Goal: Task Accomplishment & Management: Manage account settings

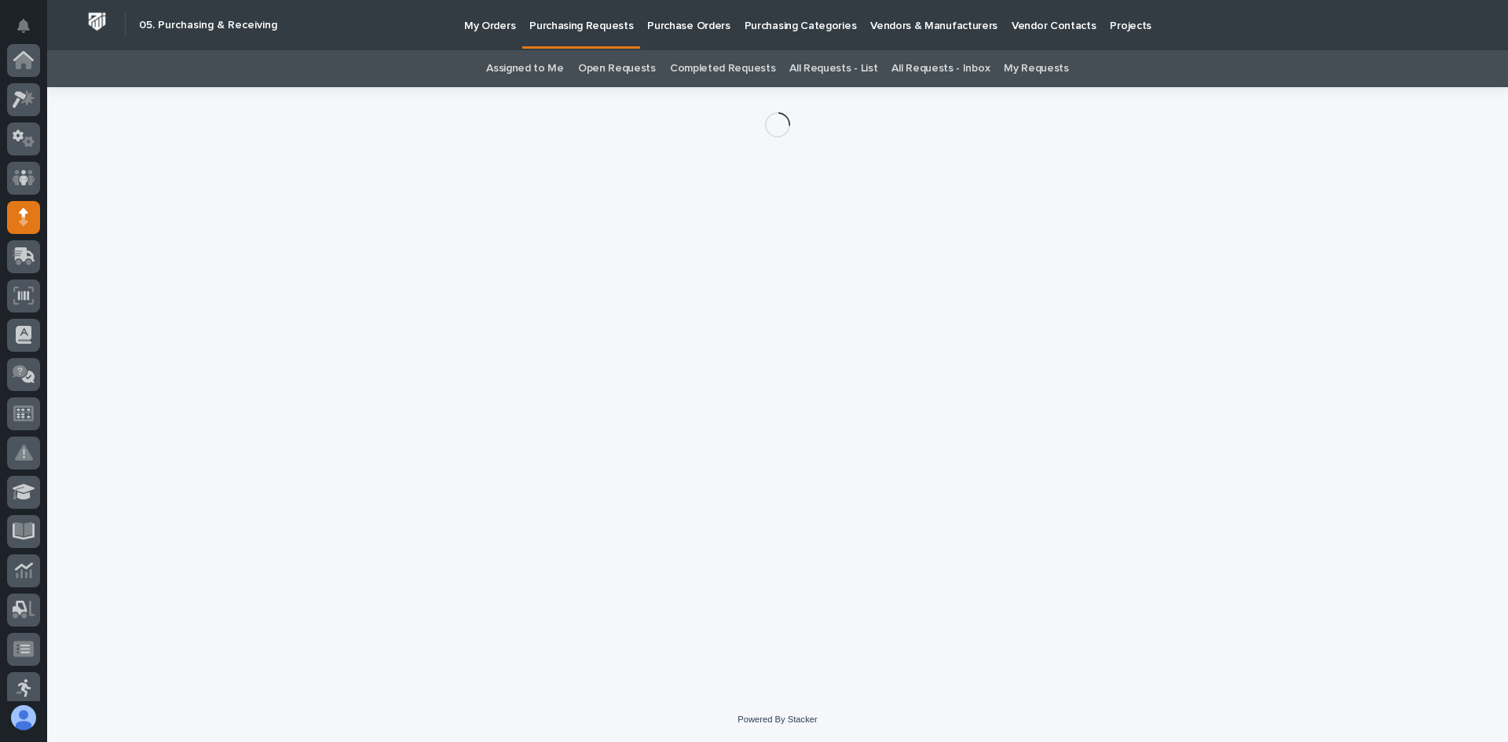
scroll to position [157, 0]
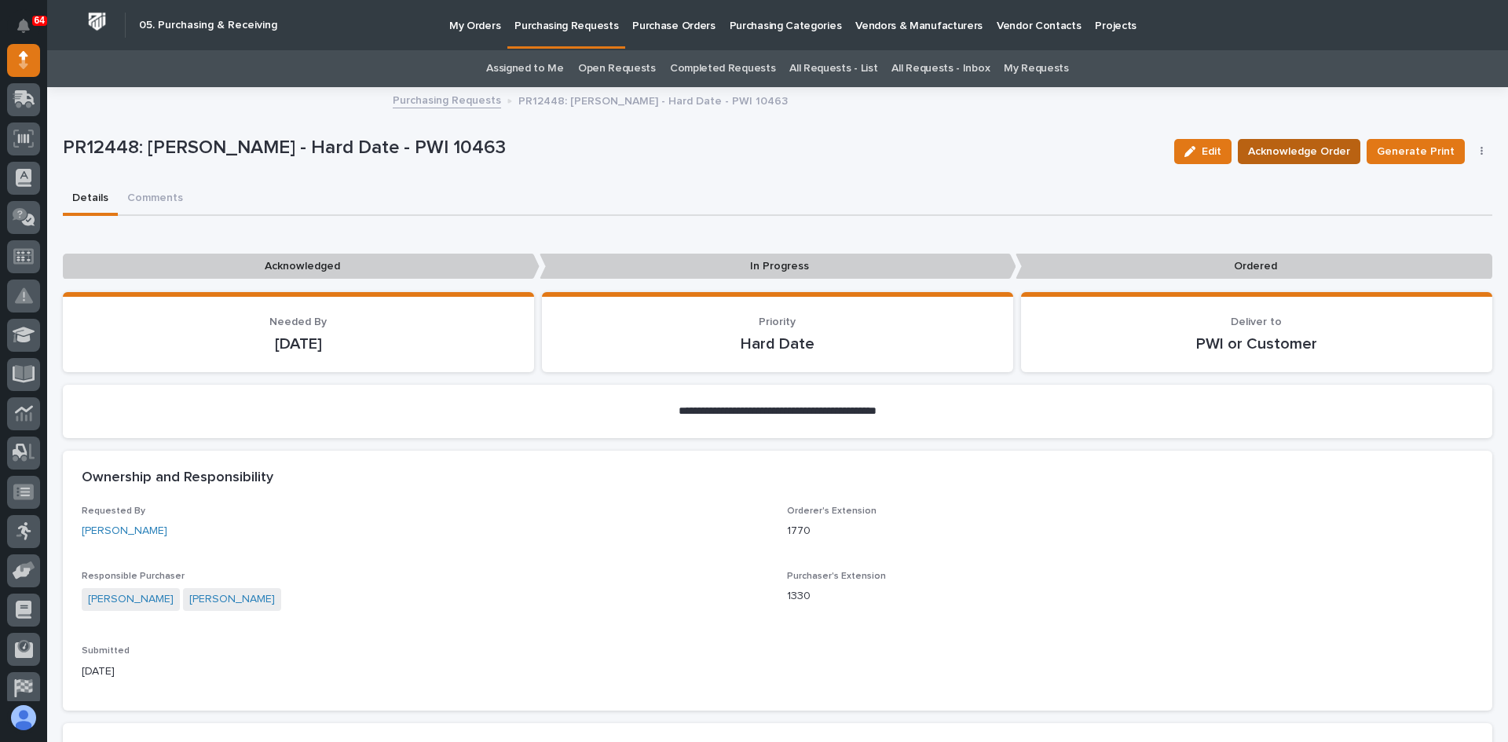
click at [1290, 147] on span "Acknowledge Order" at bounding box center [1299, 151] width 102 height 19
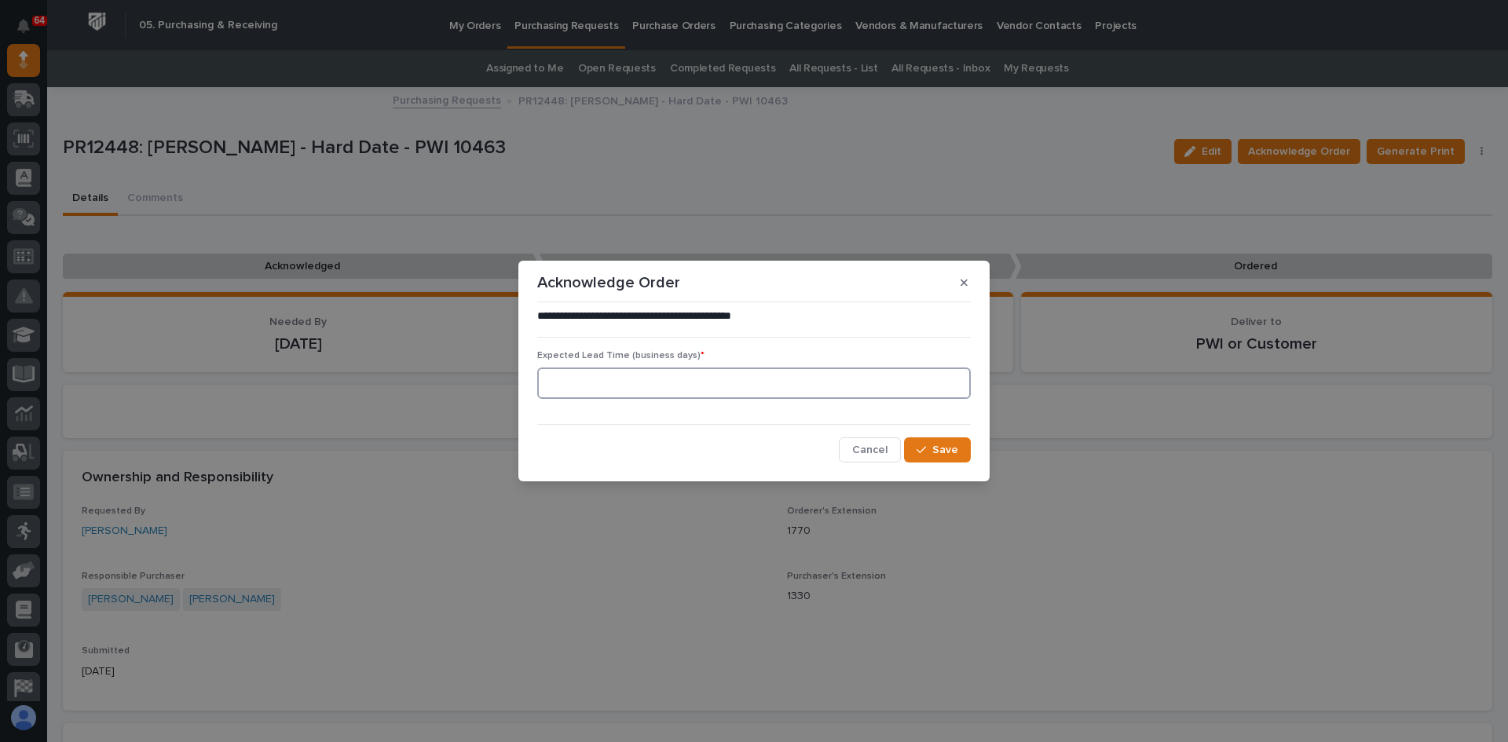
click at [631, 386] on input at bounding box center [753, 383] width 433 height 31
type input "0"
click at [940, 444] on span "Save" at bounding box center [945, 450] width 26 height 14
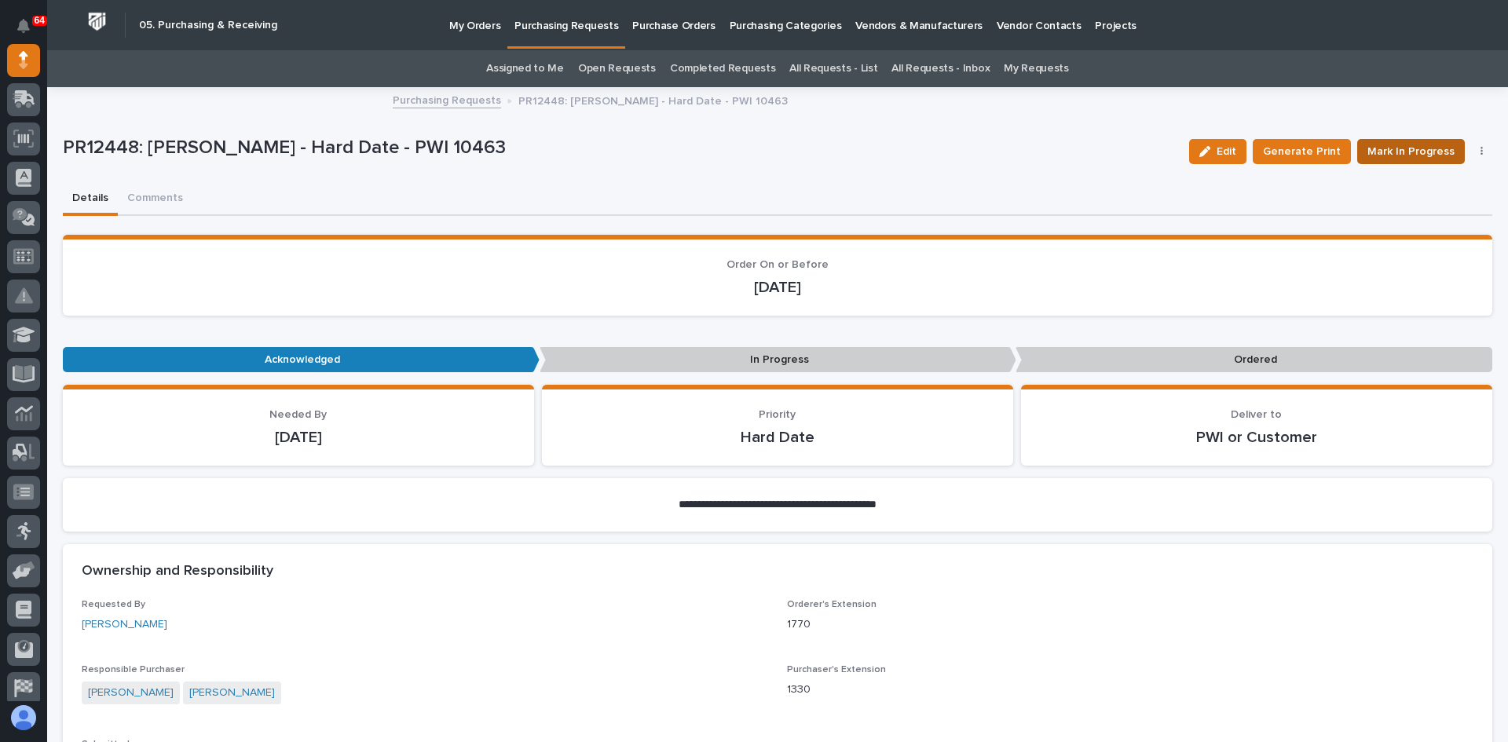
click at [1407, 152] on span "Mark In Progress" at bounding box center [1410, 151] width 87 height 19
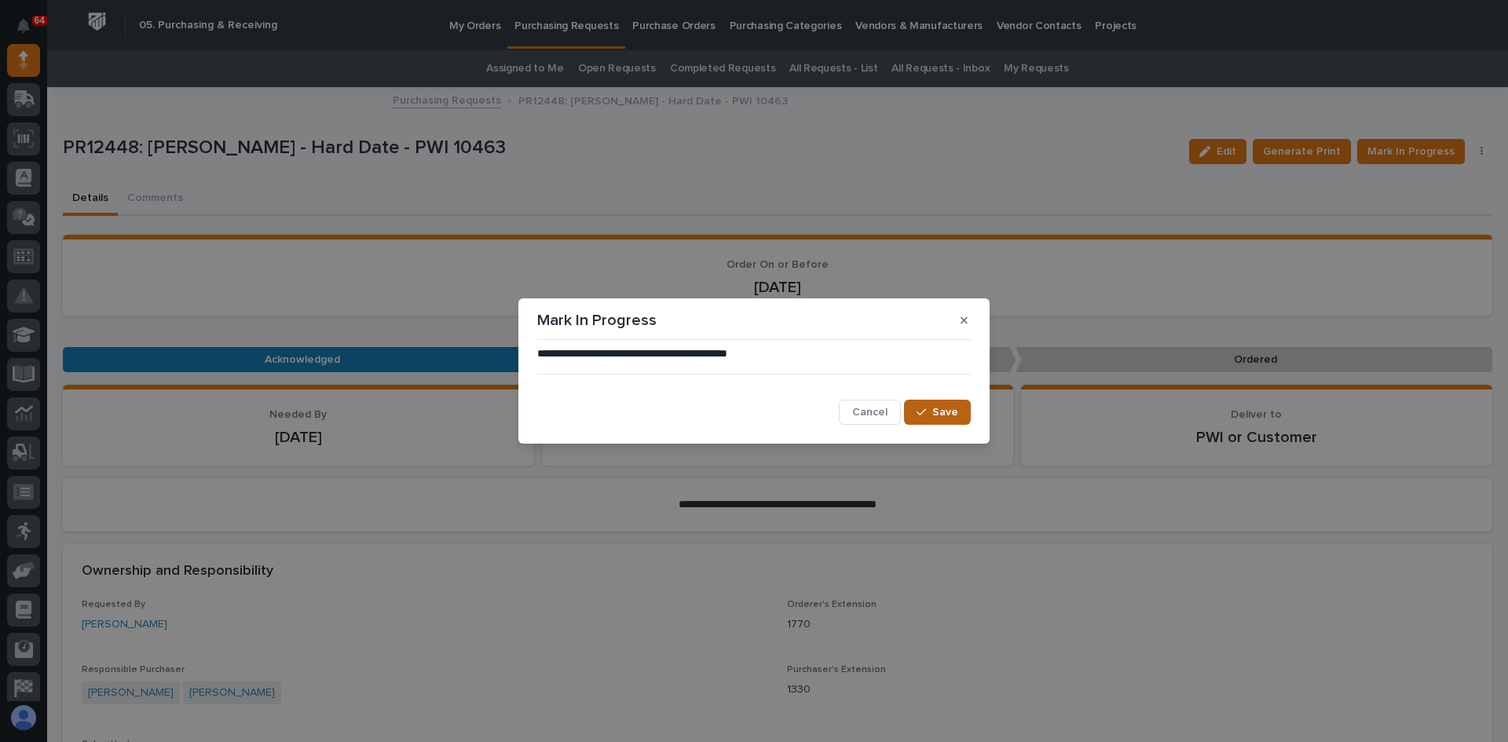
click at [946, 414] on span "Save" at bounding box center [945, 412] width 26 height 14
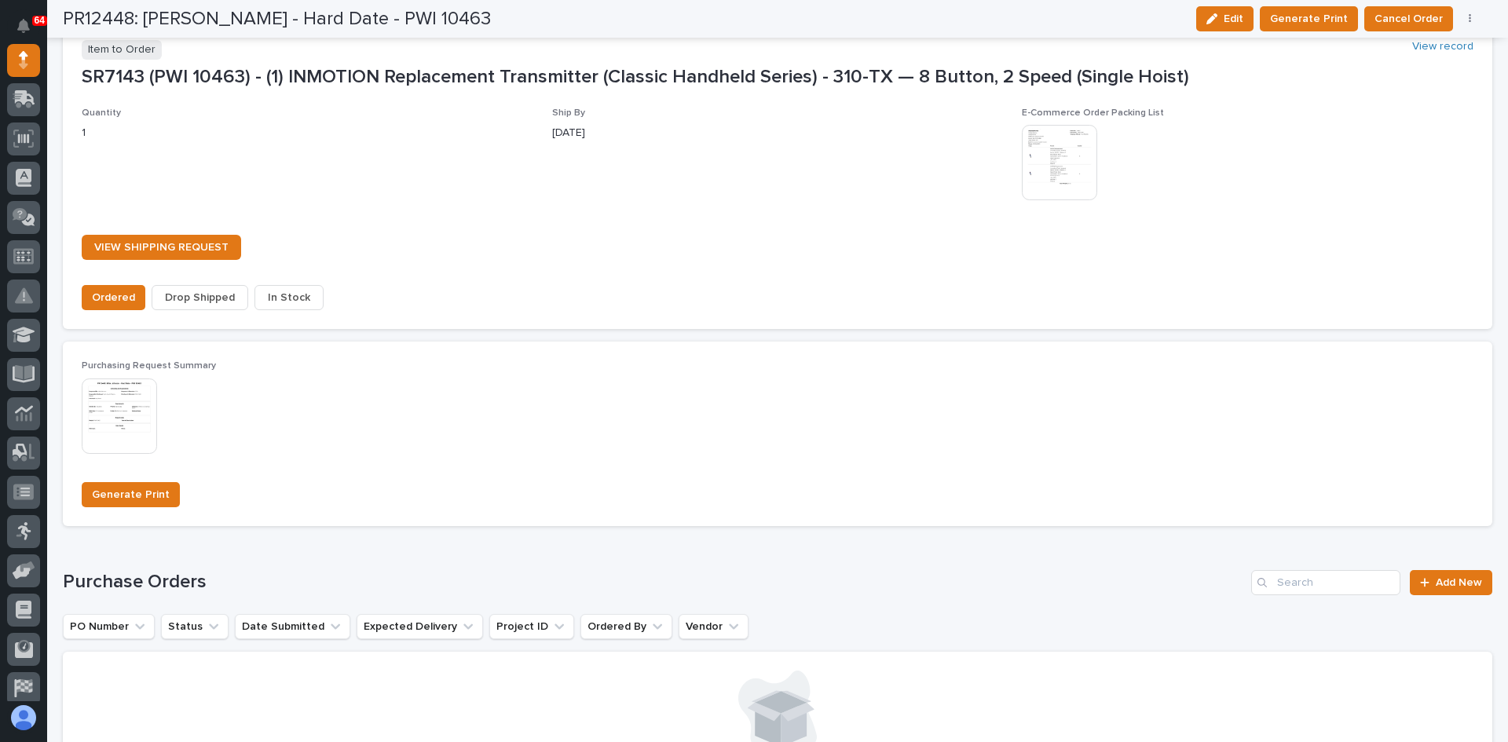
scroll to position [1256, 0]
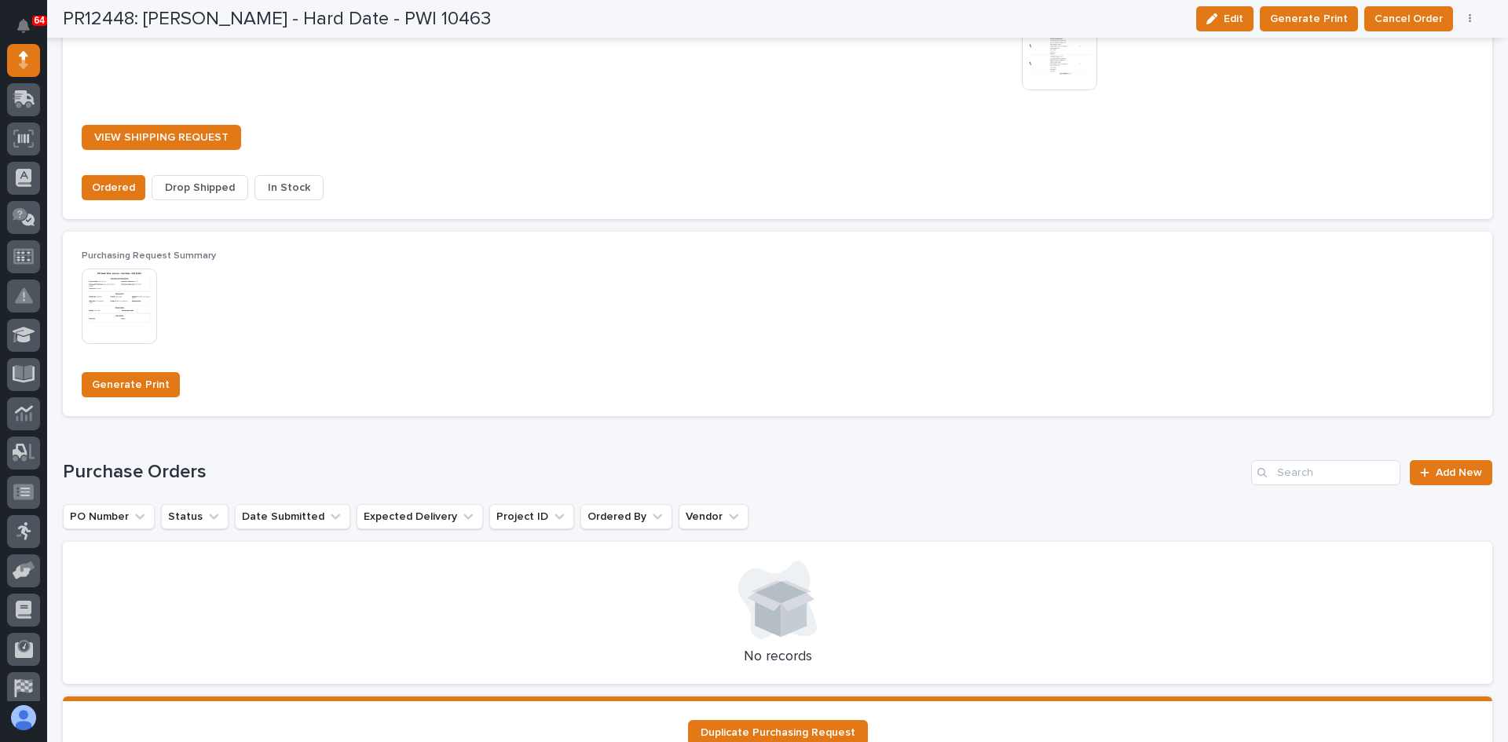
click at [279, 188] on span "In Stock" at bounding box center [289, 187] width 42 height 19
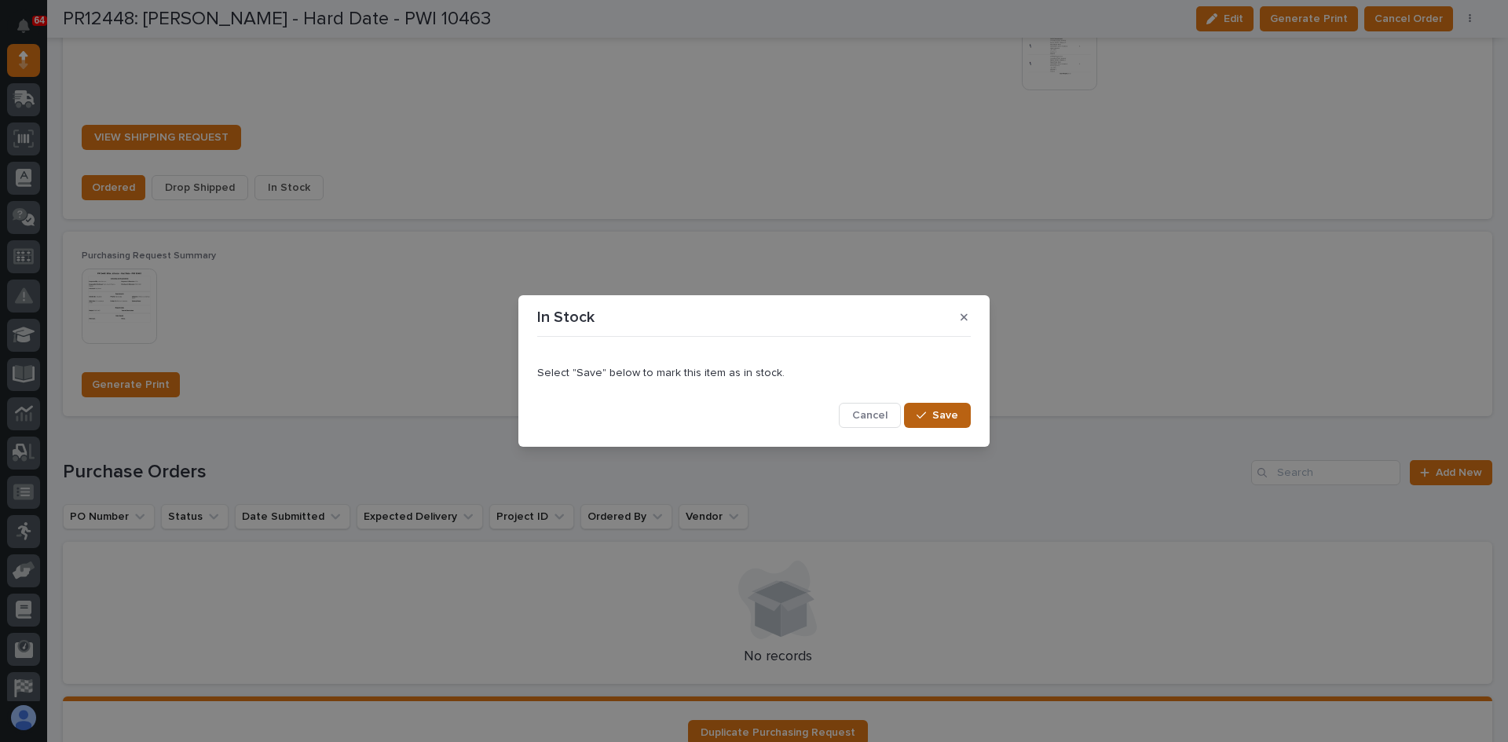
click at [942, 422] on span "Save" at bounding box center [945, 415] width 26 height 14
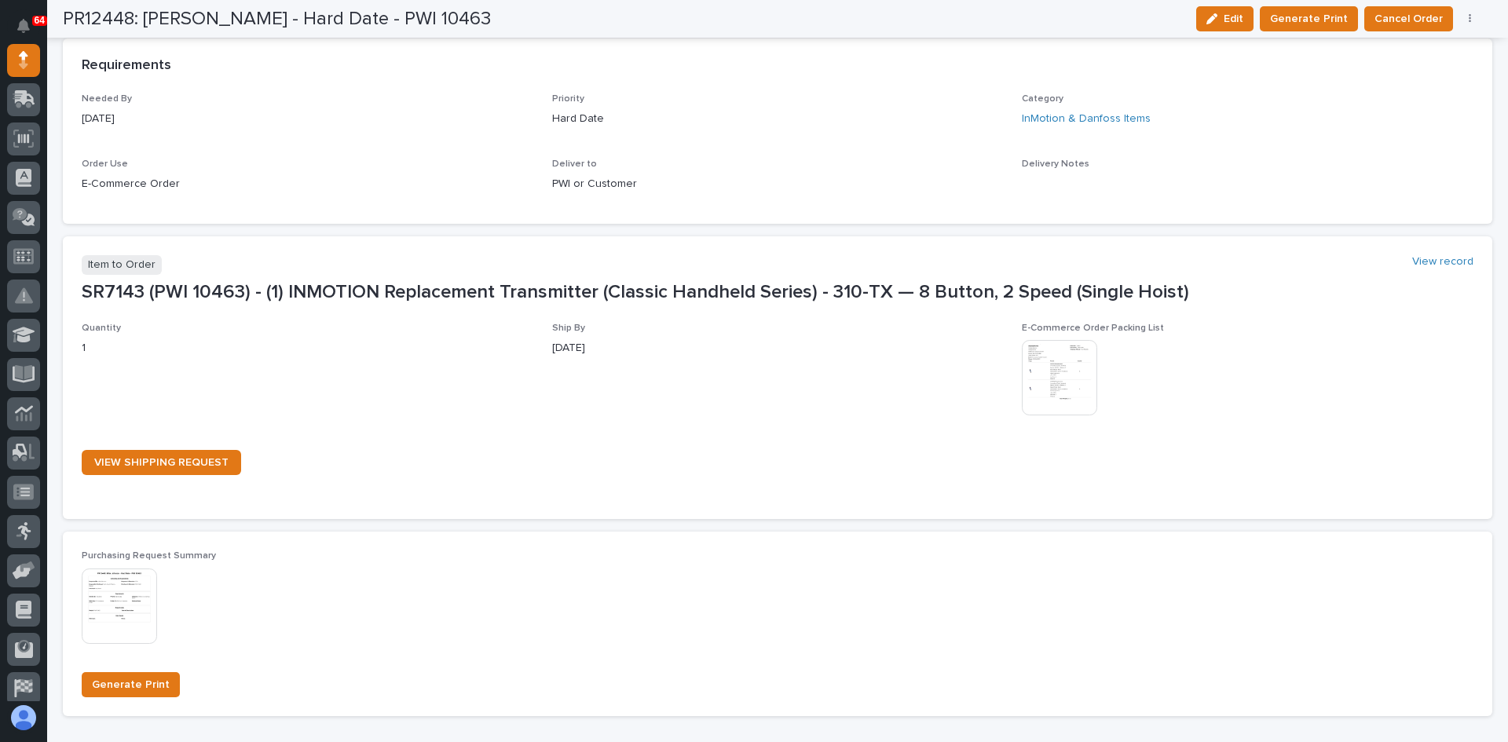
scroll to position [918, 0]
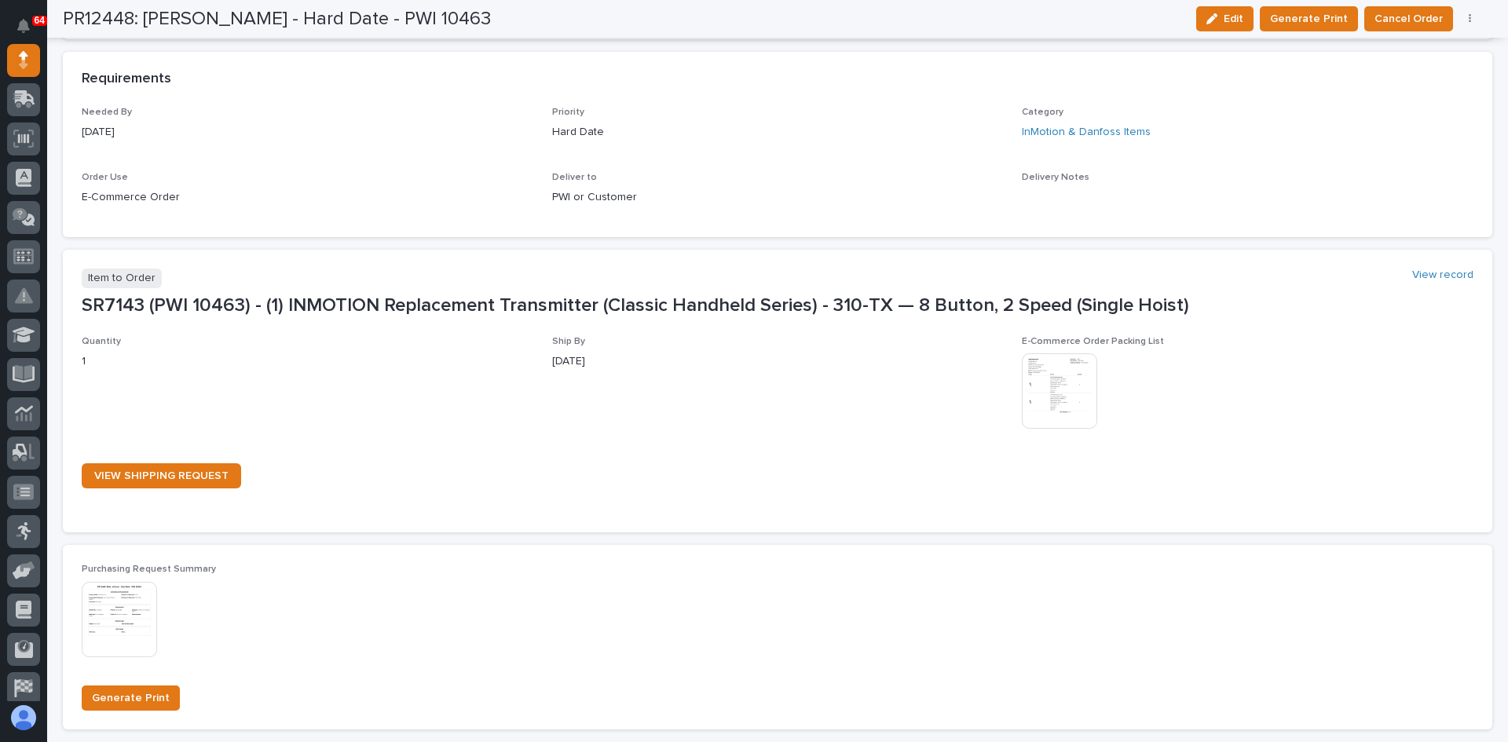
click at [1063, 396] on img at bounding box center [1059, 390] width 75 height 75
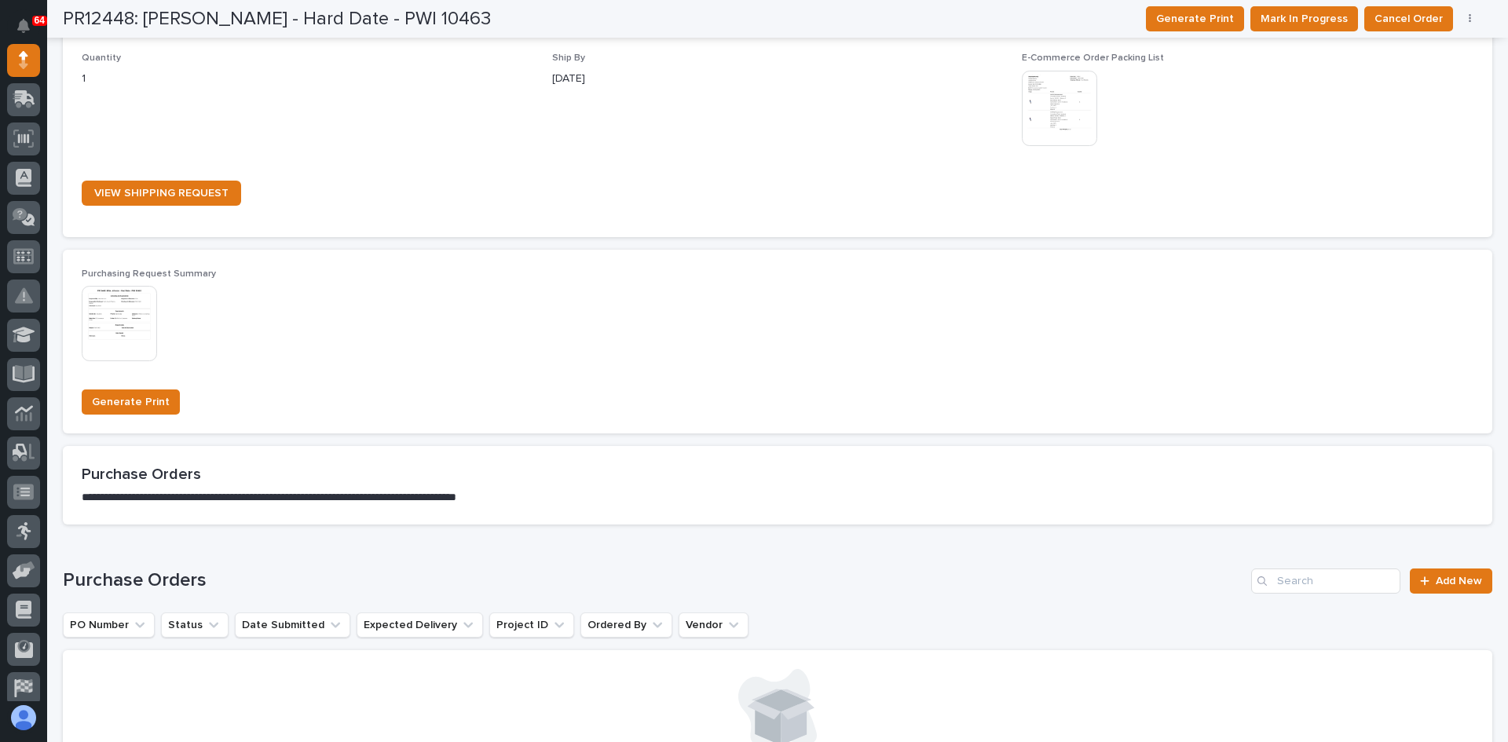
scroll to position [735, 0]
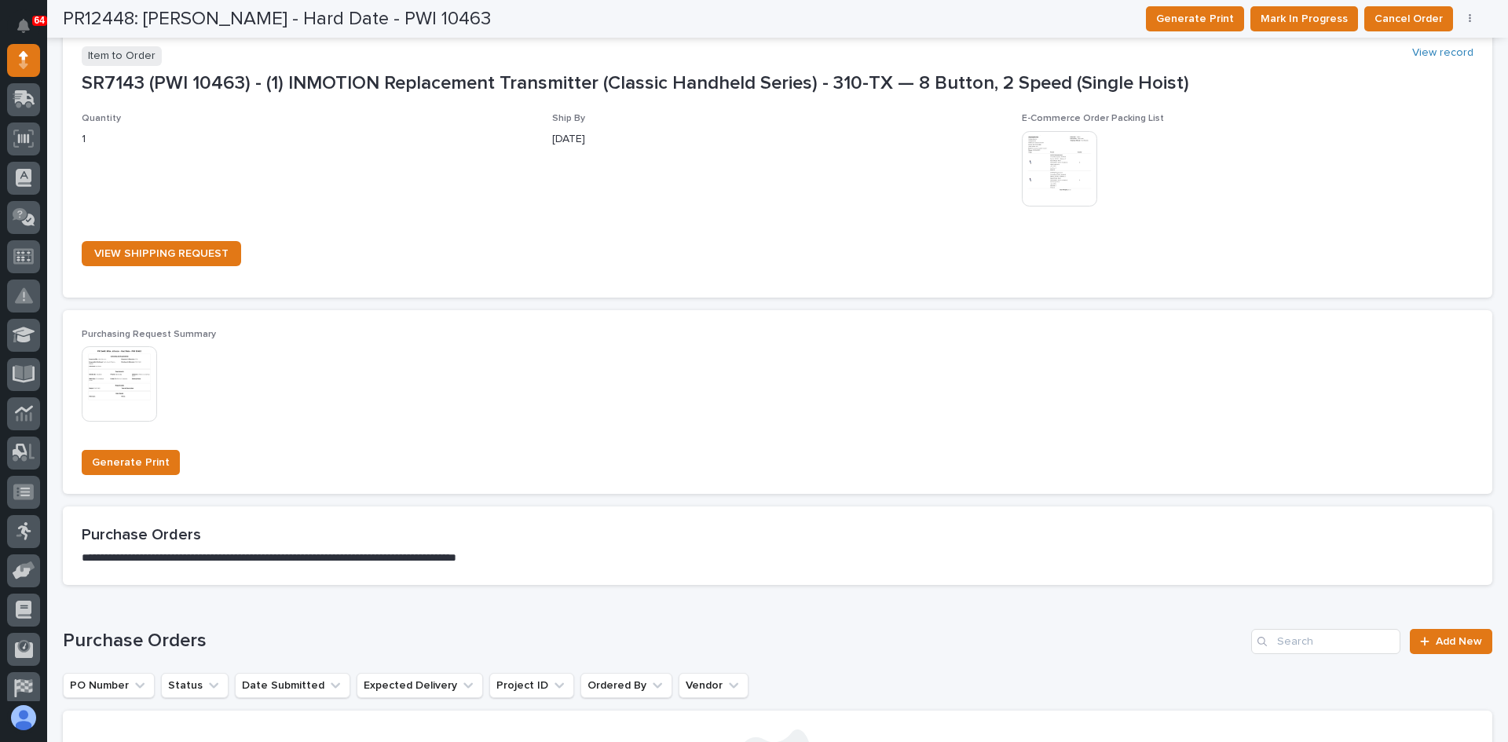
click at [1060, 170] on img at bounding box center [1059, 168] width 75 height 75
